Goal: Task Accomplishment & Management: Manage account settings

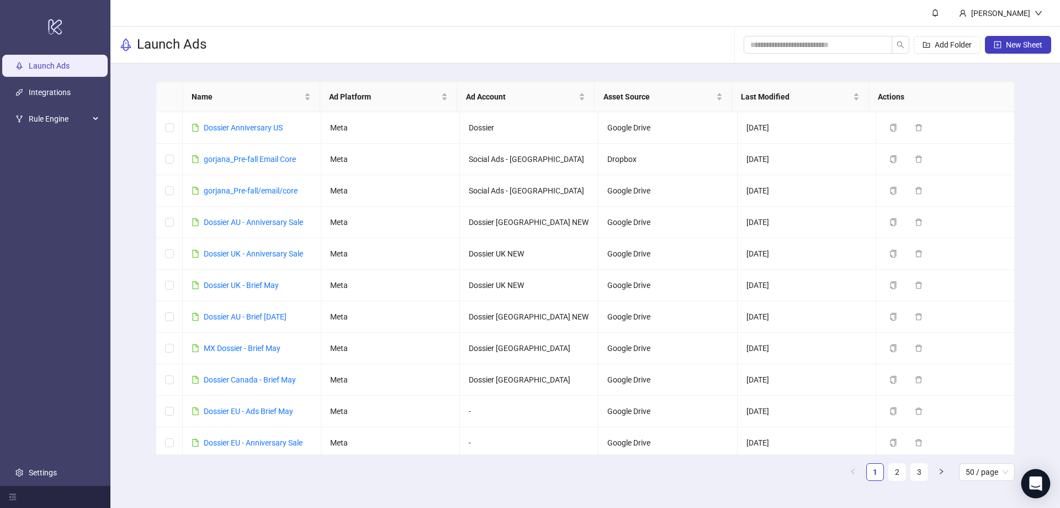
click at [1030, 486] on icon "Open Intercom Messenger" at bounding box center [1036, 483] width 14 height 14
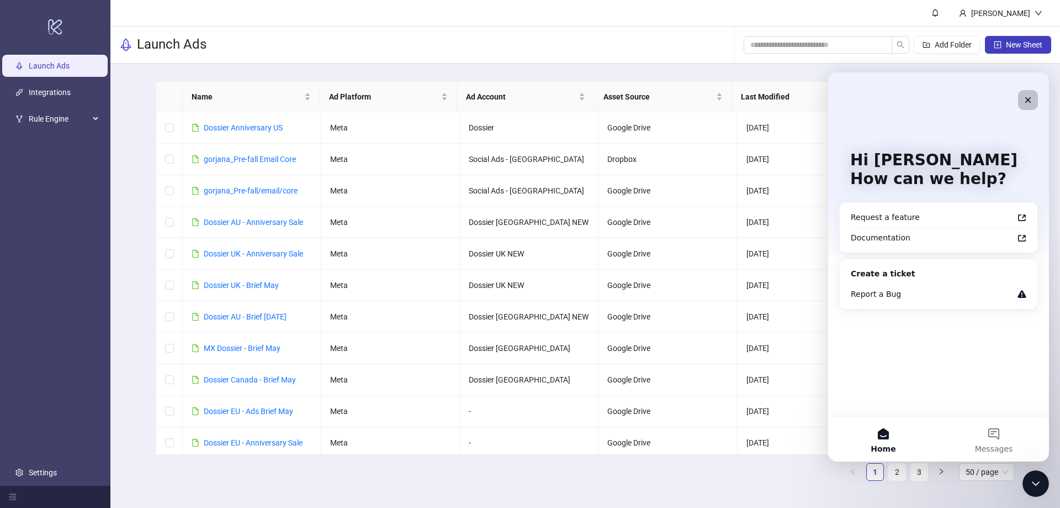
click at [1031, 96] on icon "Close" at bounding box center [1028, 100] width 9 height 9
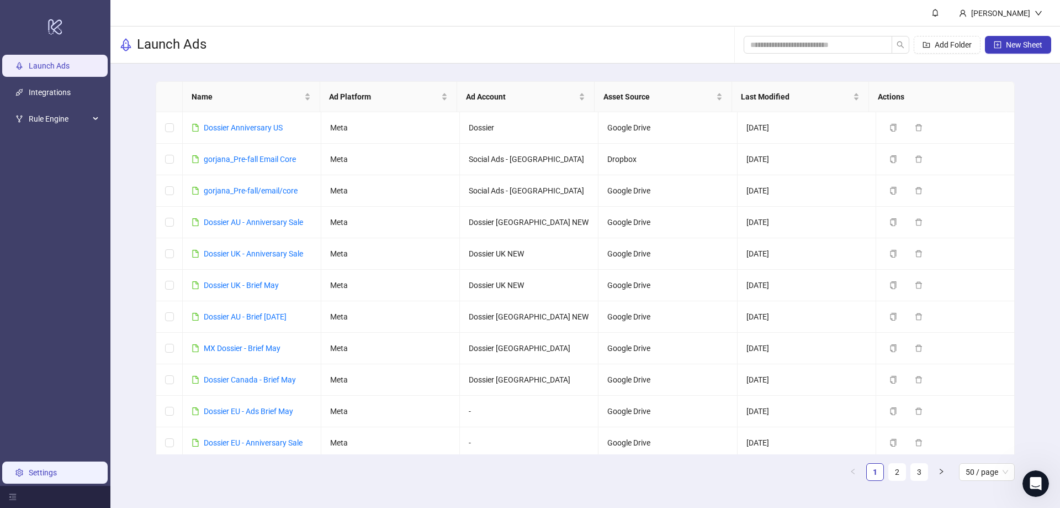
click at [43, 473] on link "Settings" at bounding box center [43, 472] width 28 height 9
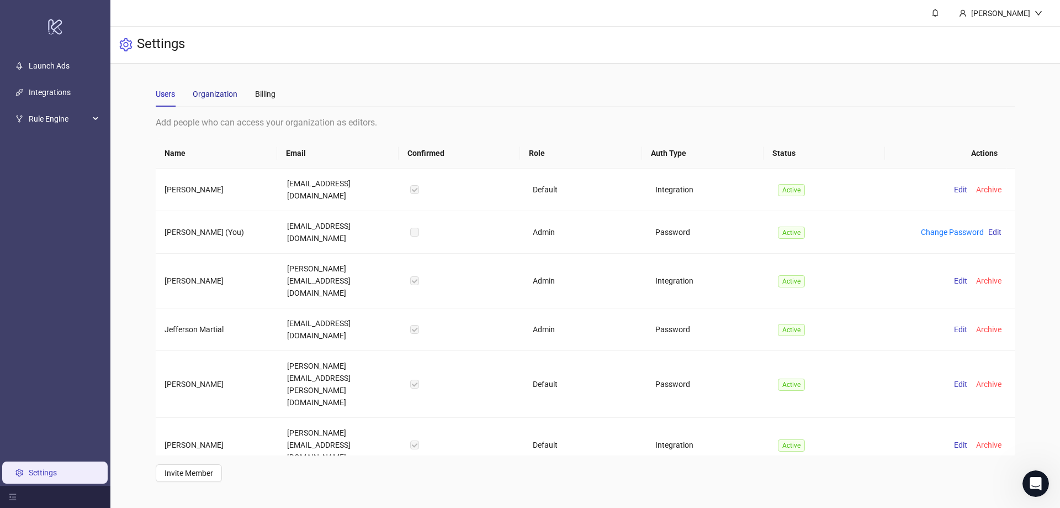
click at [212, 92] on div "Organization" at bounding box center [215, 94] width 45 height 12
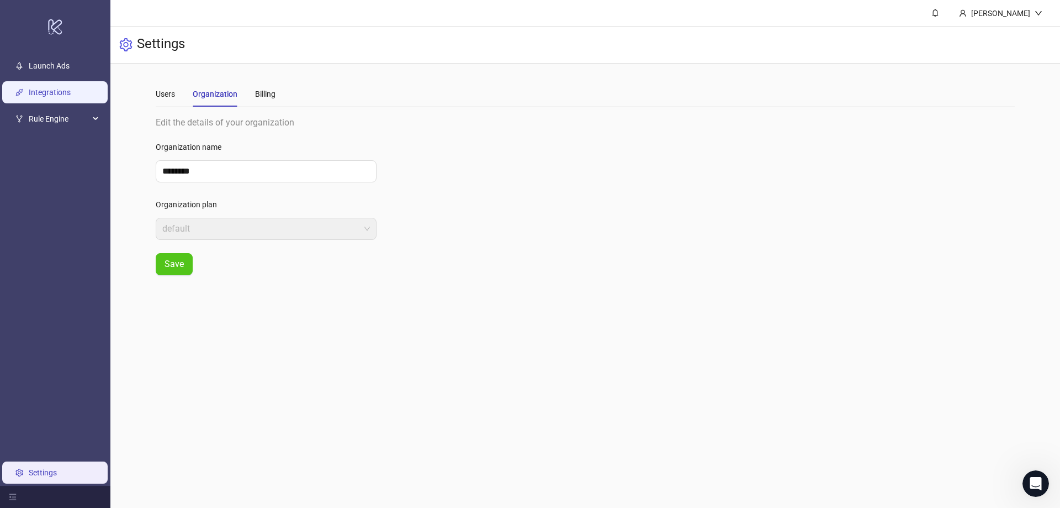
click at [71, 89] on link "Integrations" at bounding box center [50, 92] width 42 height 9
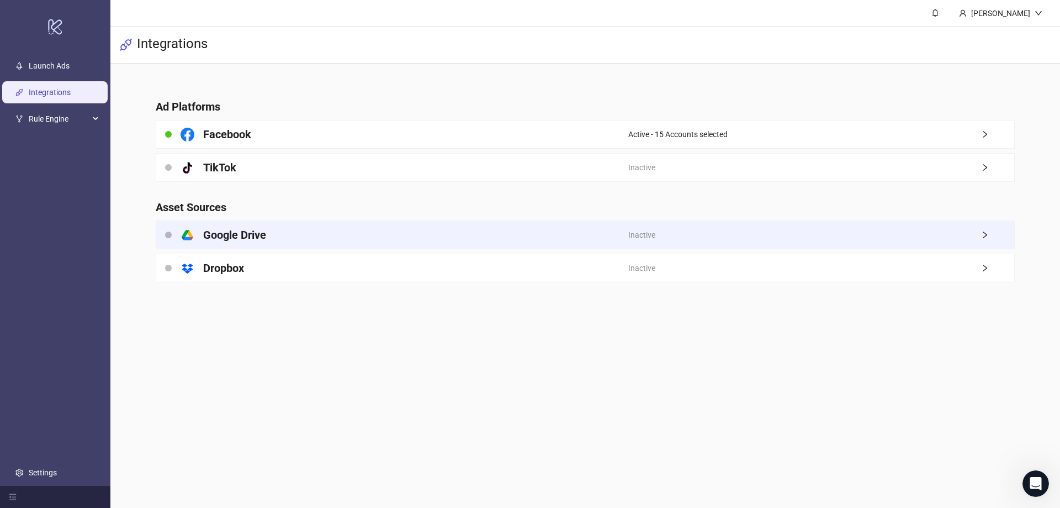
click at [693, 229] on div "Inactive" at bounding box center [821, 235] width 386 height 28
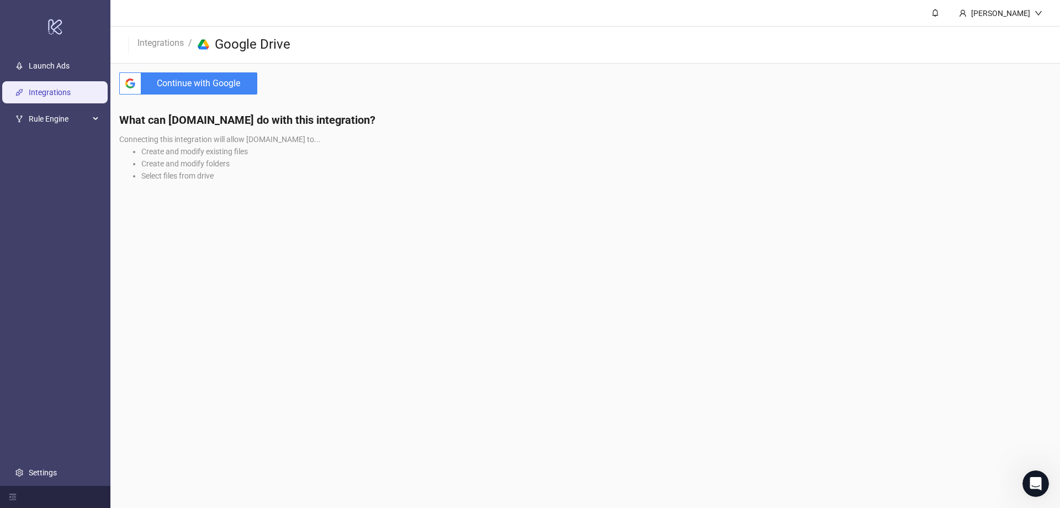
click at [186, 84] on span "Continue with Google" at bounding box center [202, 83] width 112 height 22
click at [185, 221] on main "[PERSON_NAME] Integrations / platform/google_drive Google Drive btn_google_dark…" at bounding box center [585, 254] width 950 height 508
click at [168, 303] on main "[PERSON_NAME] Integrations / platform/google_drive Google Drive btn_google_dark…" at bounding box center [585, 254] width 950 height 508
click at [201, 93] on span "Continue with Google" at bounding box center [202, 83] width 112 height 22
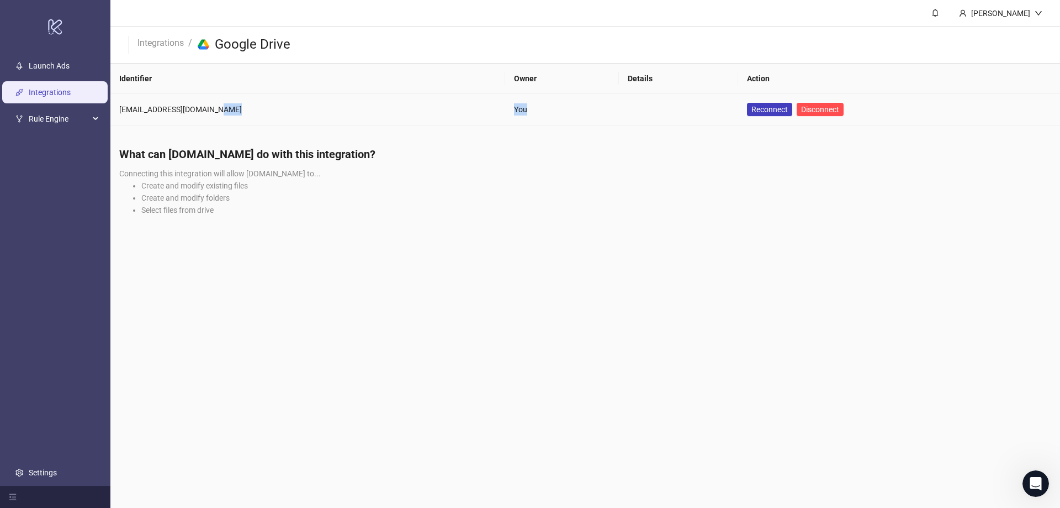
drag, startPoint x: 485, startPoint y: 107, endPoint x: 380, endPoint y: 109, distance: 104.9
click at [380, 109] on tr "[EMAIL_ADDRESS][DOMAIN_NAME] You Reconnect Disconnect" at bounding box center [585, 109] width 950 height 31
click at [459, 156] on h4 "What can [DOMAIN_NAME] do with this integration?" at bounding box center [585, 153] width 932 height 15
click at [495, 153] on h4 "What can [DOMAIN_NAME] do with this integration?" at bounding box center [585, 153] width 932 height 15
